Goal: Task Accomplishment & Management: Complete application form

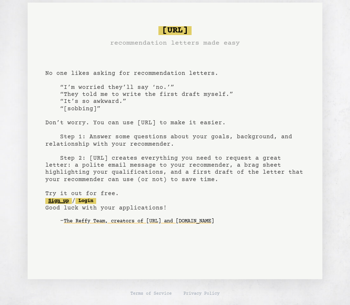
click at [59, 201] on link "Sign up" at bounding box center [58, 201] width 27 height 6
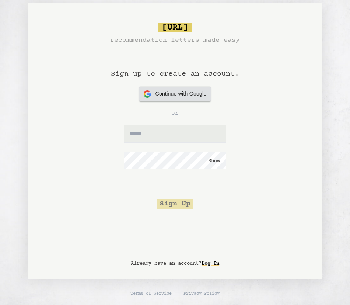
click at [170, 94] on span "Continue with Google" at bounding box center [180, 94] width 51 height 8
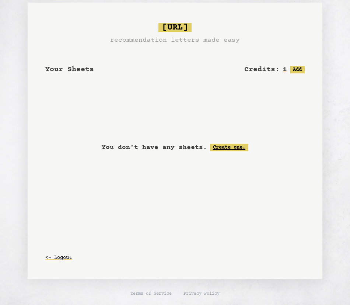
click at [222, 148] on link "Create one." at bounding box center [229, 147] width 38 height 7
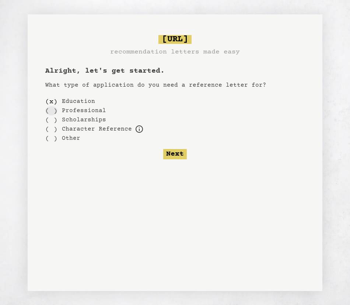
click at [54, 108] on div "( )" at bounding box center [51, 110] width 12 height 9
click at [176, 153] on button "Next" at bounding box center [175, 154] width 24 height 10
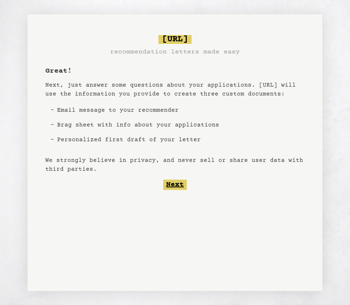
click at [173, 182] on button "Next" at bounding box center [175, 184] width 24 height 10
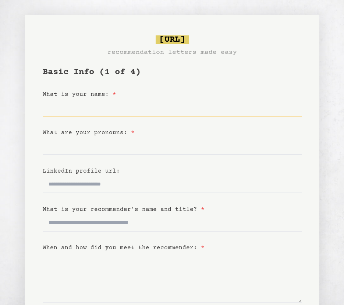
click at [94, 109] on input "What is your name: *" at bounding box center [172, 108] width 259 height 18
type input "*"
type input "**********"
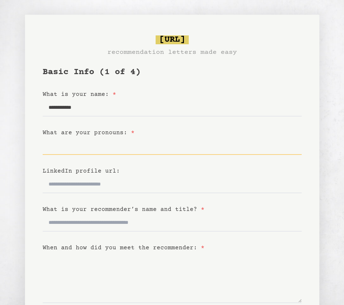
click at [84, 147] on input "What are your pronouns: *" at bounding box center [172, 146] width 259 height 18
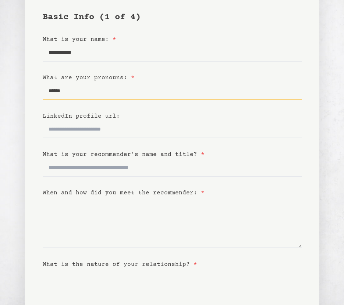
scroll to position [74, 0]
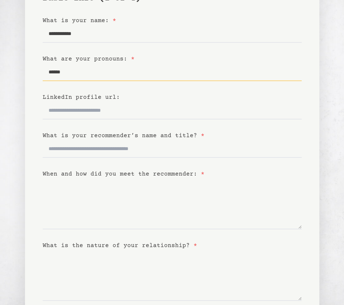
type input "******"
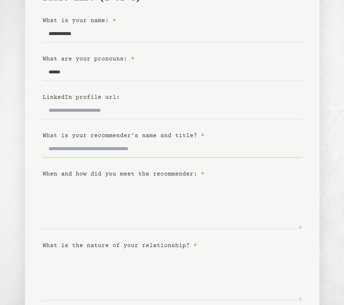
click at [89, 149] on input "What is your recommender’s name and title? *" at bounding box center [172, 149] width 259 height 18
type input "**"
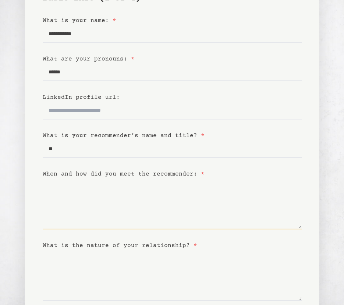
click at [131, 207] on textarea "When and how did you meet the recommender: *" at bounding box center [172, 203] width 259 height 51
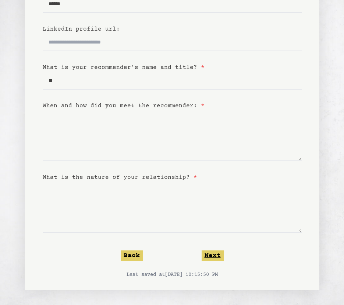
click at [215, 258] on button "Next" at bounding box center [213, 255] width 22 height 10
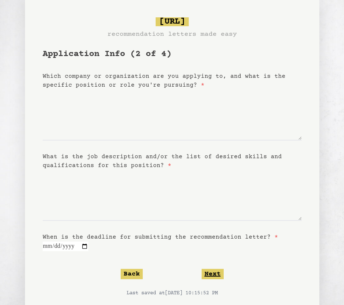
scroll to position [0, 0]
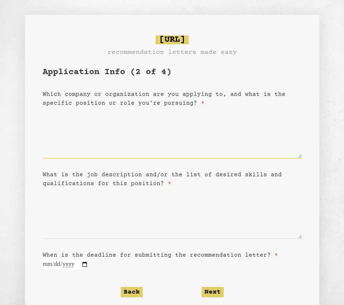
click at [118, 149] on textarea "Which company or organization are you applying to, and what is the specific pos…" at bounding box center [172, 133] width 259 height 51
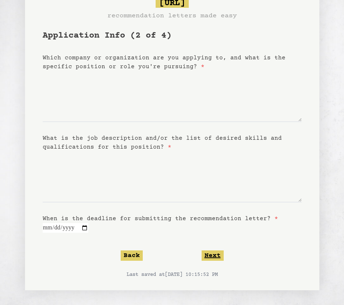
click at [211, 253] on button "Next" at bounding box center [213, 255] width 22 height 10
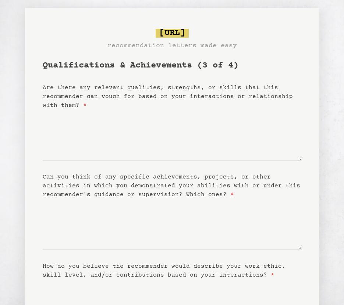
scroll to position [0, 0]
